Goal: Transaction & Acquisition: Book appointment/travel/reservation

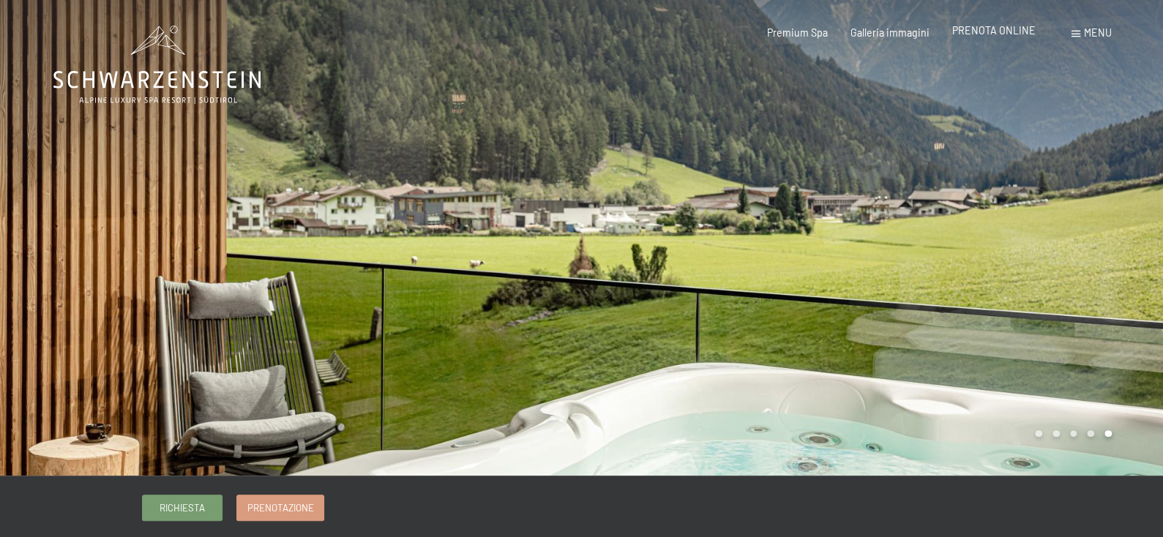
click at [999, 33] on span "PRENOTA ONLINE" at bounding box center [994, 30] width 83 height 12
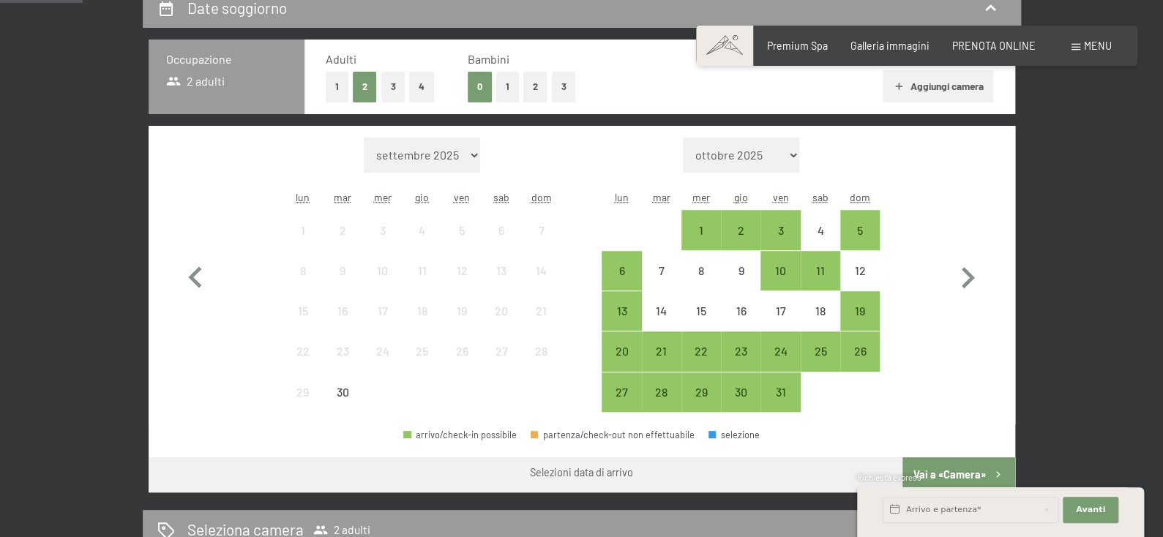
scroll to position [366, 0]
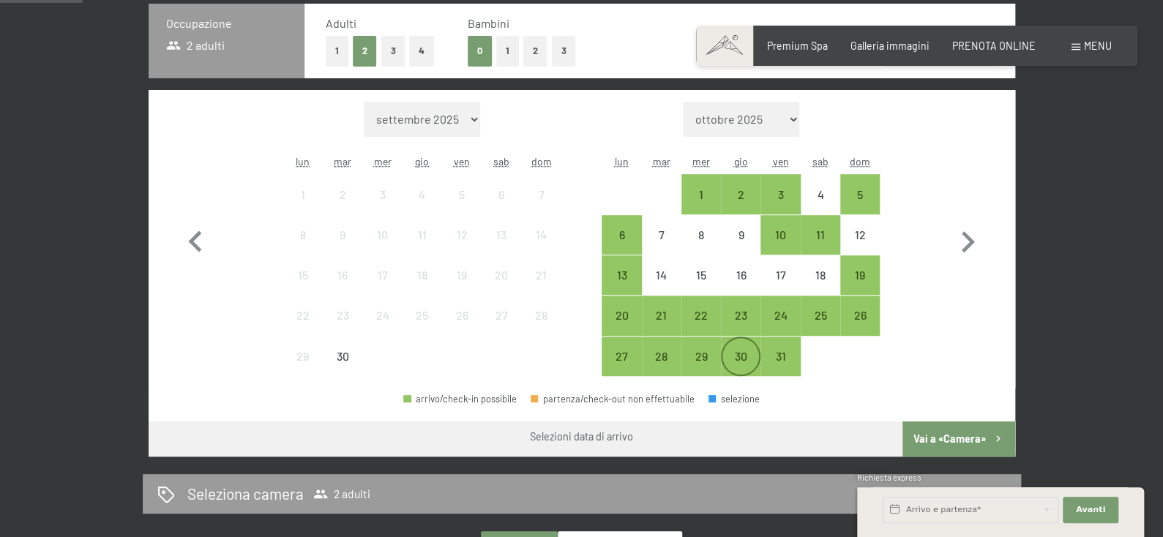
click at [740, 387] on div "30" at bounding box center [741, 369] width 37 height 37
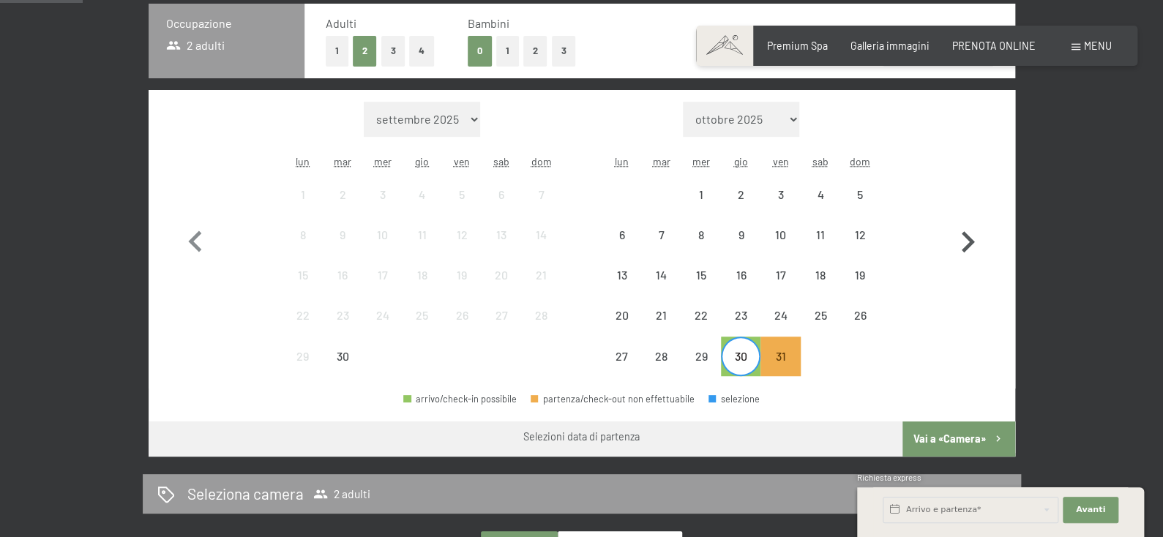
click at [965, 264] on icon "button" at bounding box center [968, 242] width 42 height 42
select select "2025-10-01"
select select "2025-11-01"
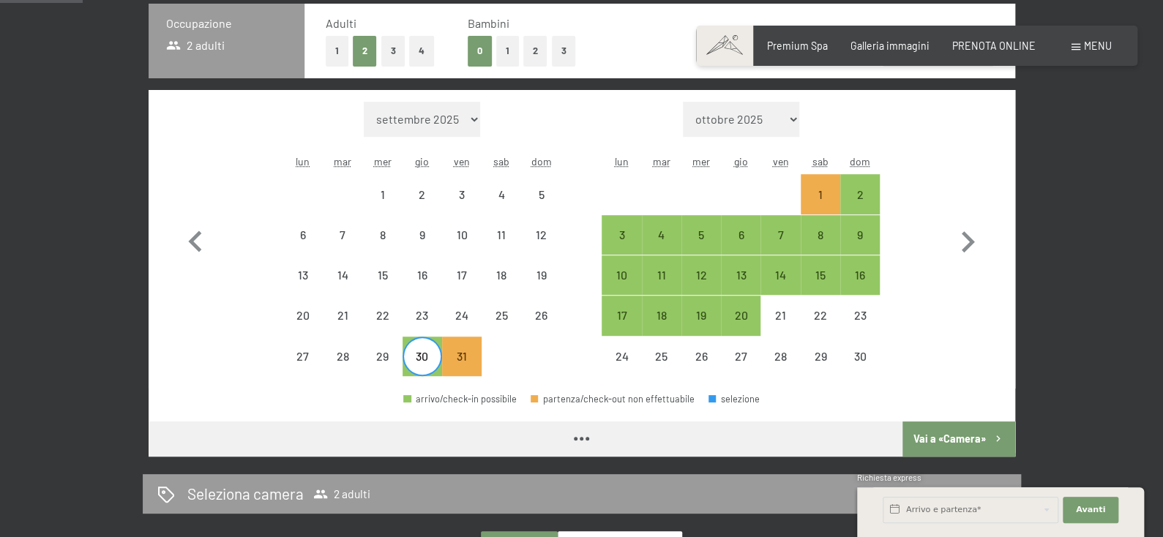
select select "2025-10-01"
select select "2025-11-01"
click at [864, 226] on div "2" at bounding box center [860, 207] width 37 height 37
select select "2025-10-01"
select select "2025-11-01"
